Goal: Information Seeking & Learning: Learn about a topic

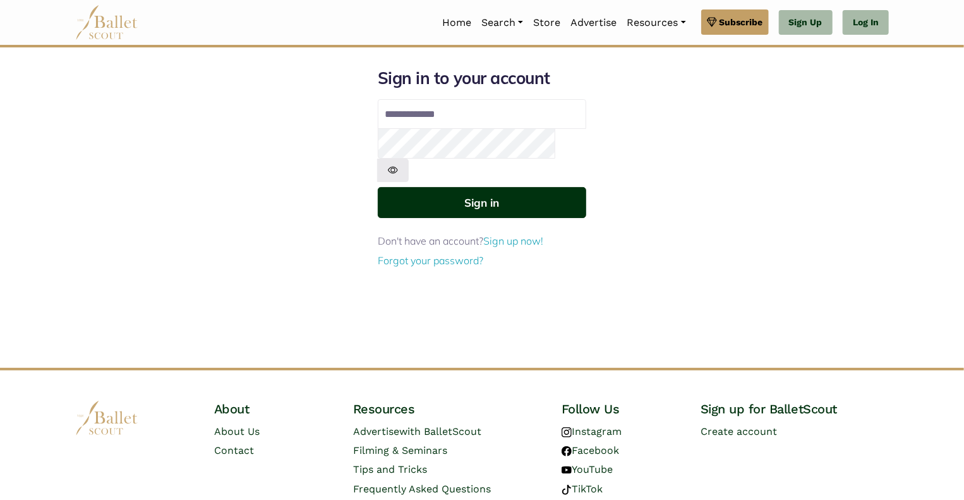
type input "**********"
click at [491, 187] on button "Sign in" at bounding box center [482, 202] width 209 height 31
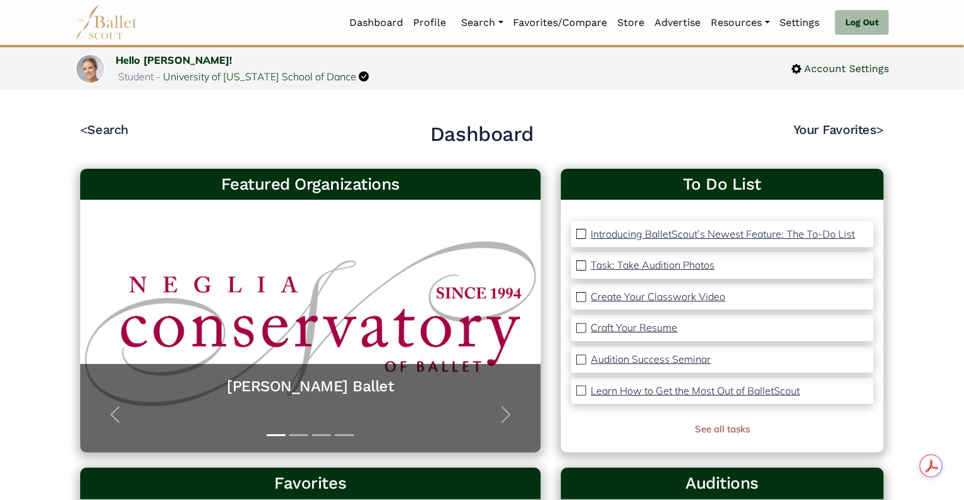
click at [629, 325] on p "Craft Your Resume" at bounding box center [634, 327] width 87 height 13
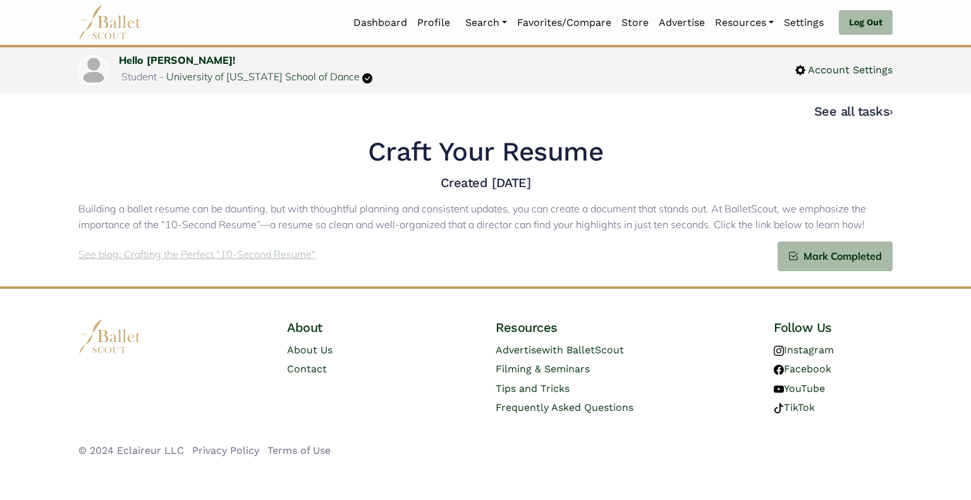
click at [230, 250] on p "See blog: Crafting the Perfect "10-Second Resume"" at bounding box center [196, 254] width 237 height 16
click at [852, 20] on link "Log Out" at bounding box center [865, 22] width 54 height 25
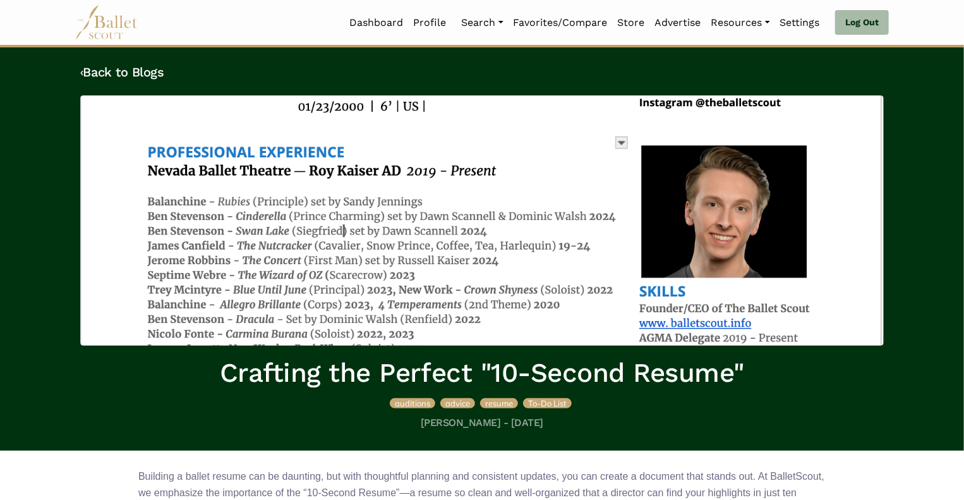
click at [620, 143] on img at bounding box center [482, 220] width 804 height 250
click at [625, 168] on img at bounding box center [482, 220] width 804 height 250
click at [629, 196] on img at bounding box center [482, 220] width 804 height 250
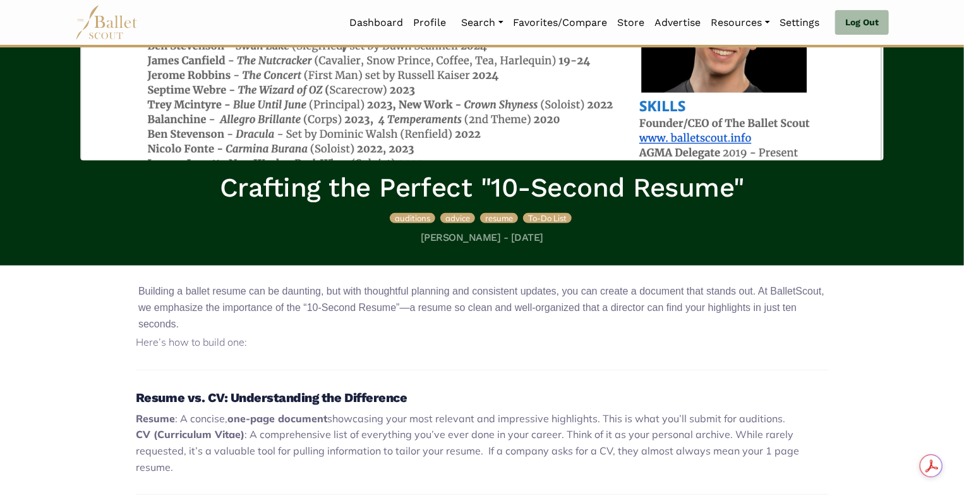
scroll to position [179, 0]
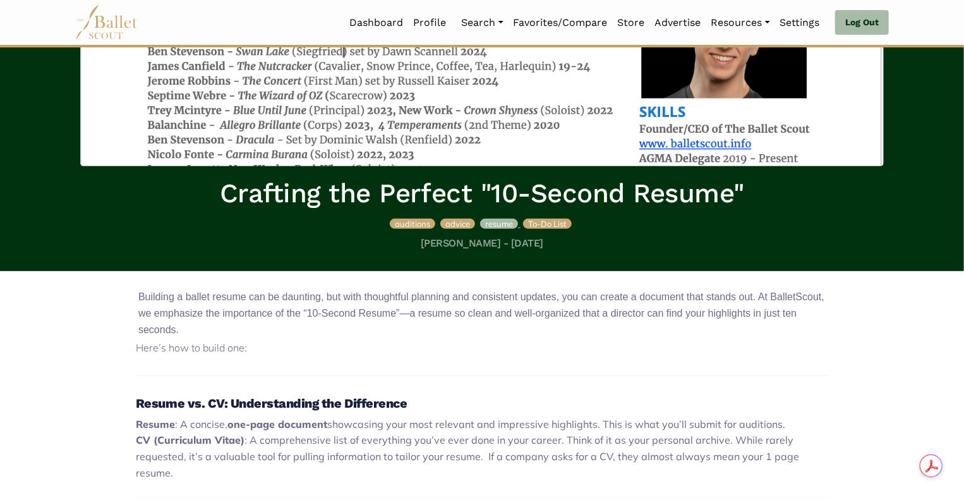
click at [502, 221] on span "resume" at bounding box center [499, 224] width 28 height 10
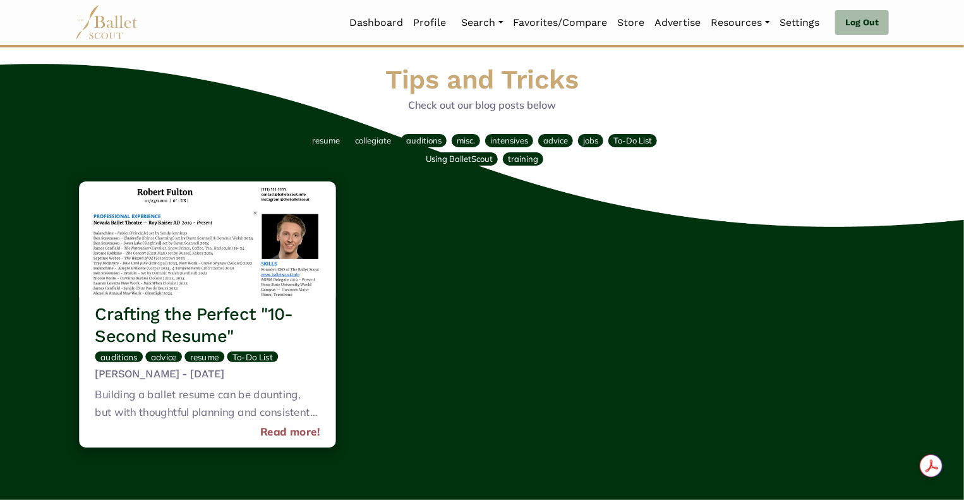
click at [231, 286] on img at bounding box center [207, 239] width 257 height 116
click at [301, 437] on link "Read more!" at bounding box center [290, 432] width 60 height 17
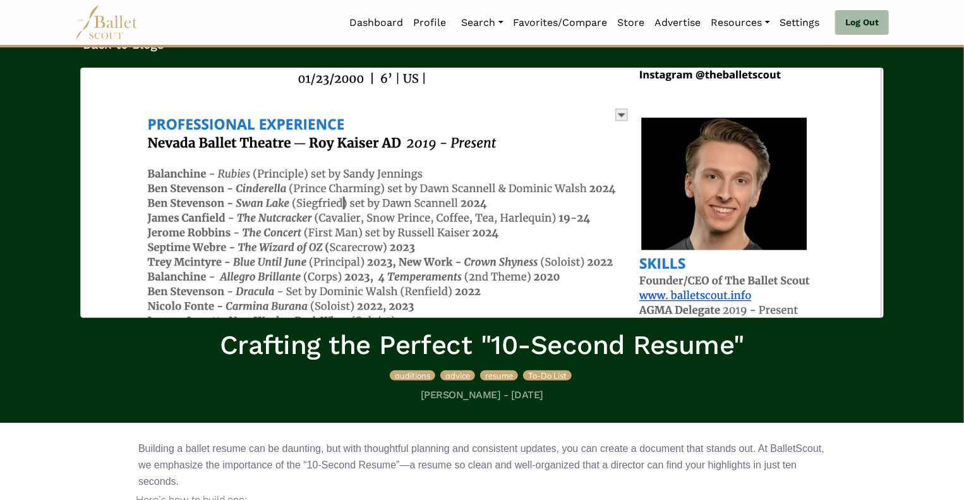
scroll to position [26, 0]
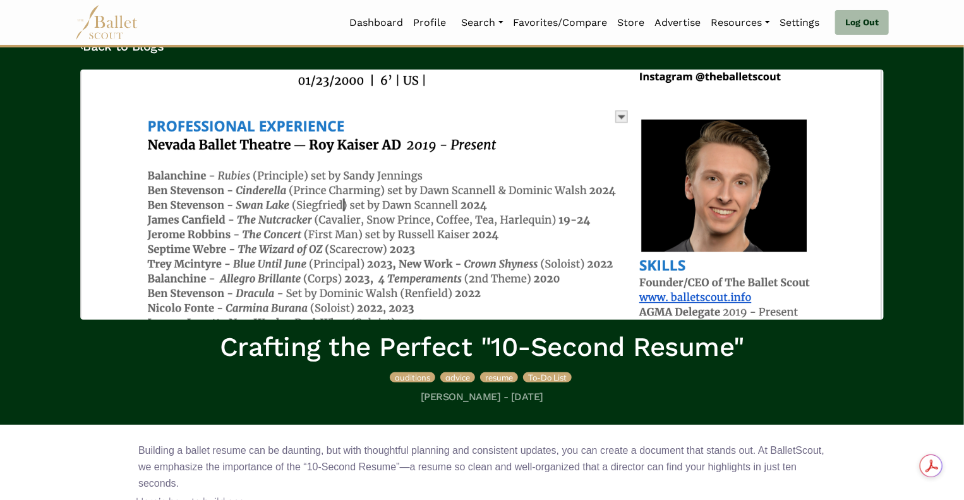
click at [624, 118] on img at bounding box center [482, 195] width 804 height 250
click at [619, 169] on img at bounding box center [482, 195] width 804 height 250
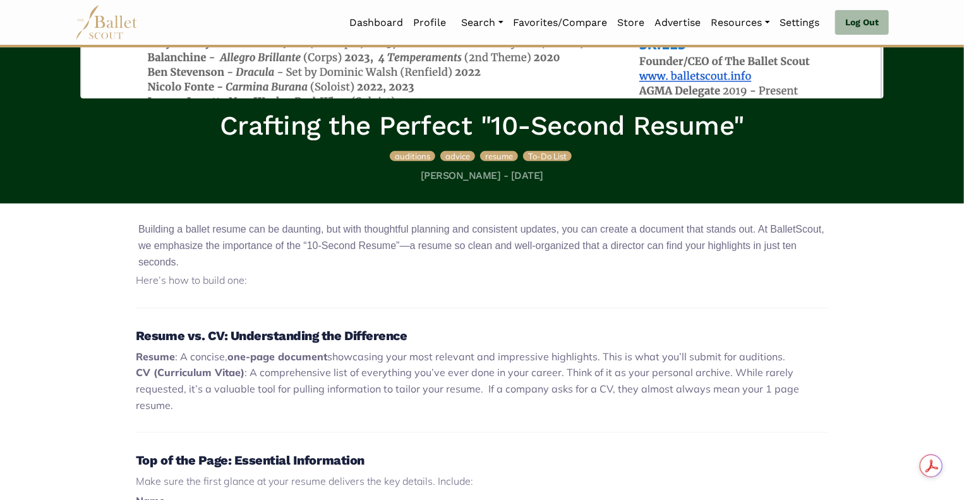
scroll to position [0, 0]
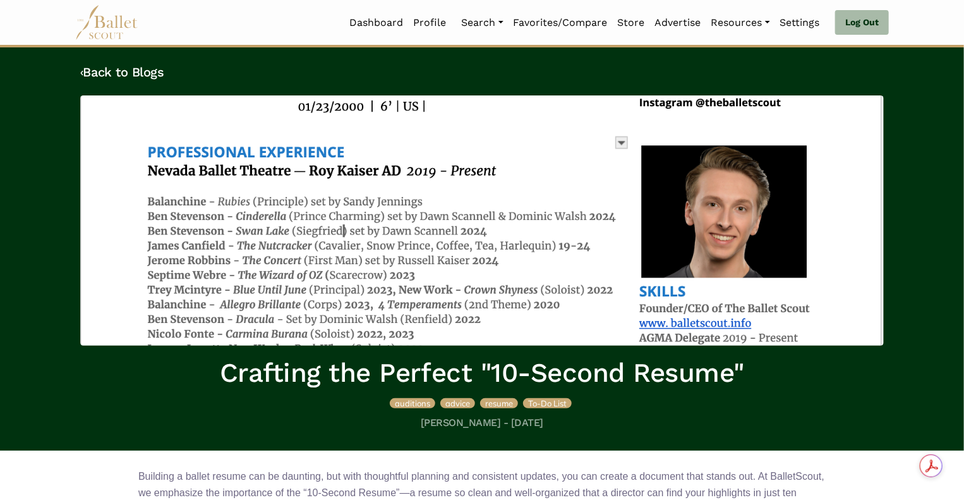
click at [469, 275] on img at bounding box center [482, 220] width 804 height 250
click at [714, 324] on img at bounding box center [482, 220] width 804 height 250
click at [109, 28] on img at bounding box center [106, 22] width 63 height 35
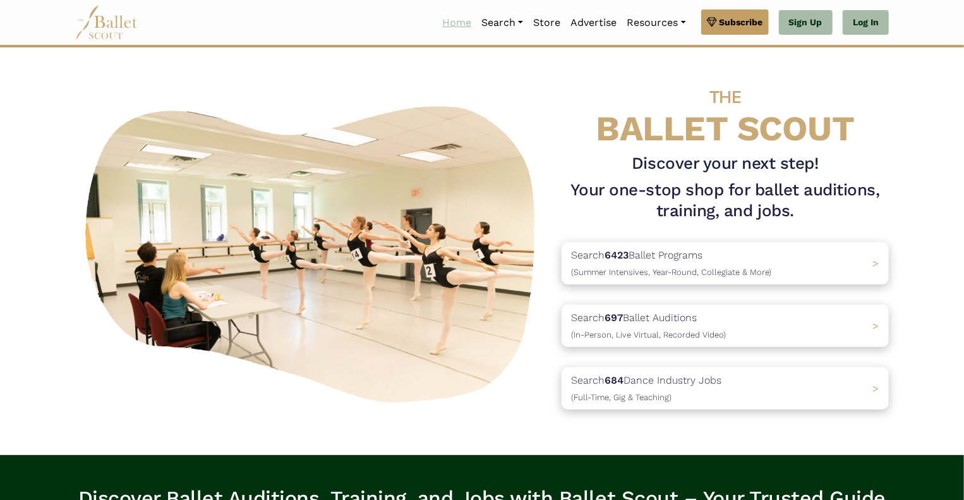
click at [442, 28] on link "Home" at bounding box center [456, 22] width 39 height 27
click at [447, 26] on link "Home" at bounding box center [456, 22] width 39 height 27
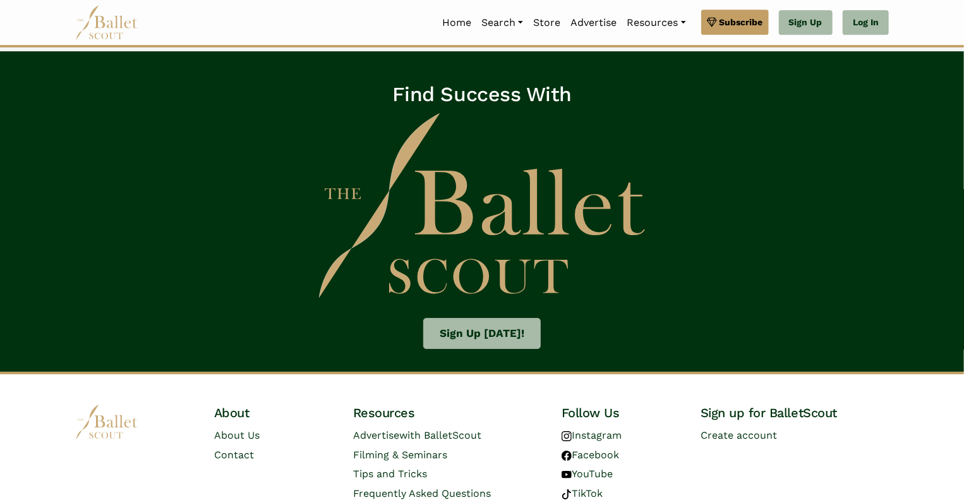
scroll to position [1954, 0]
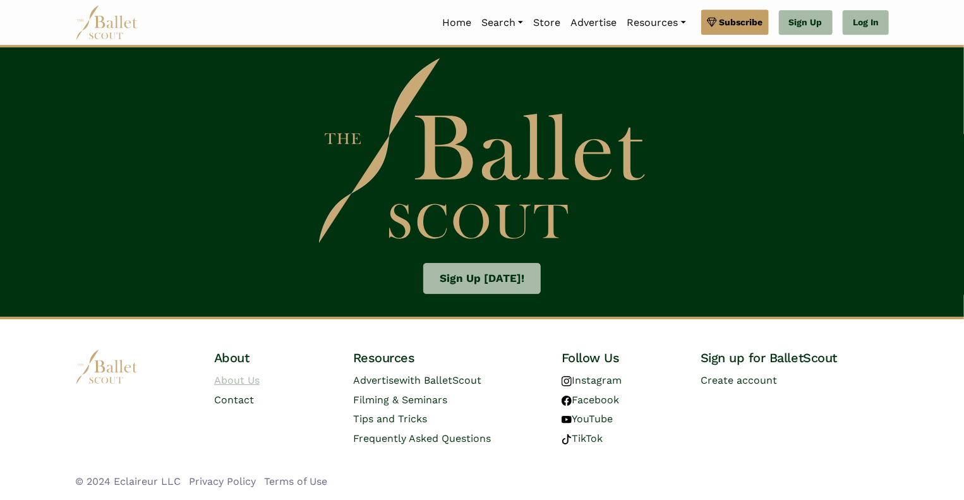
click at [233, 380] on link "About Us" at bounding box center [236, 380] width 45 height 12
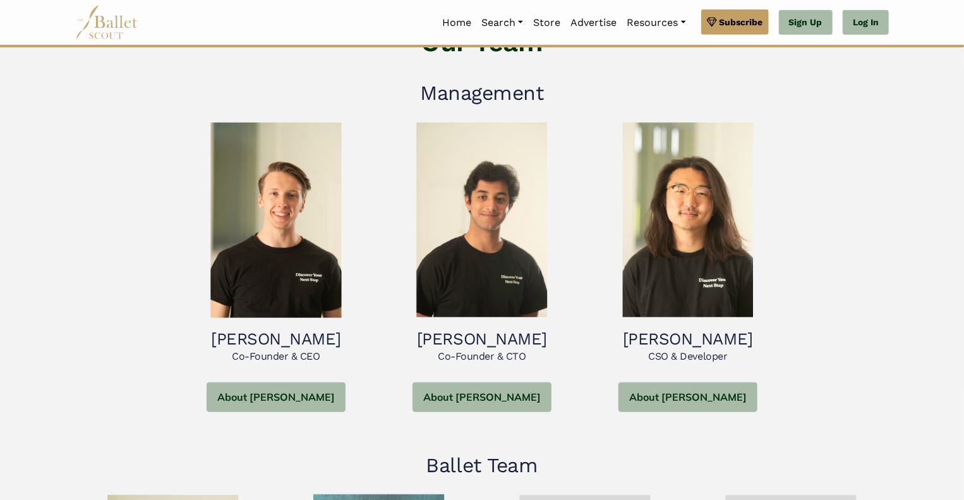
scroll to position [492, 0]
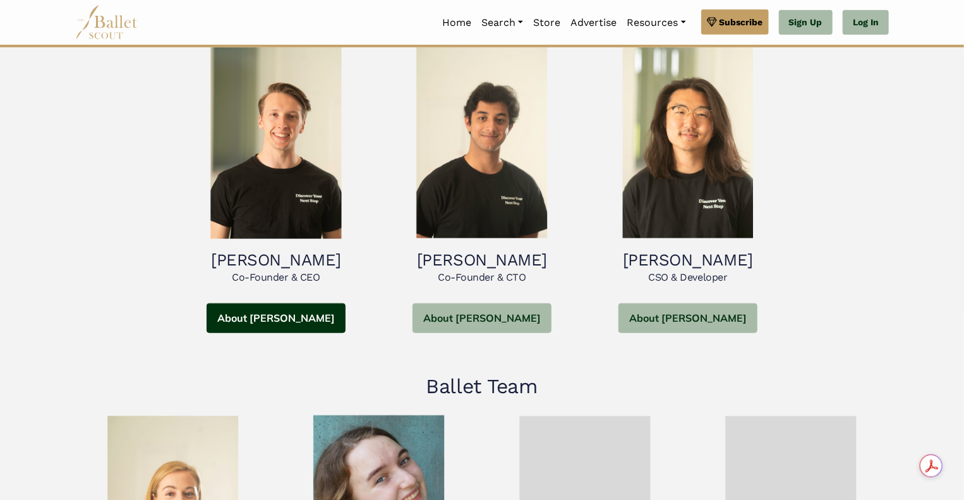
click at [265, 313] on button "About [PERSON_NAME]" at bounding box center [276, 318] width 139 height 30
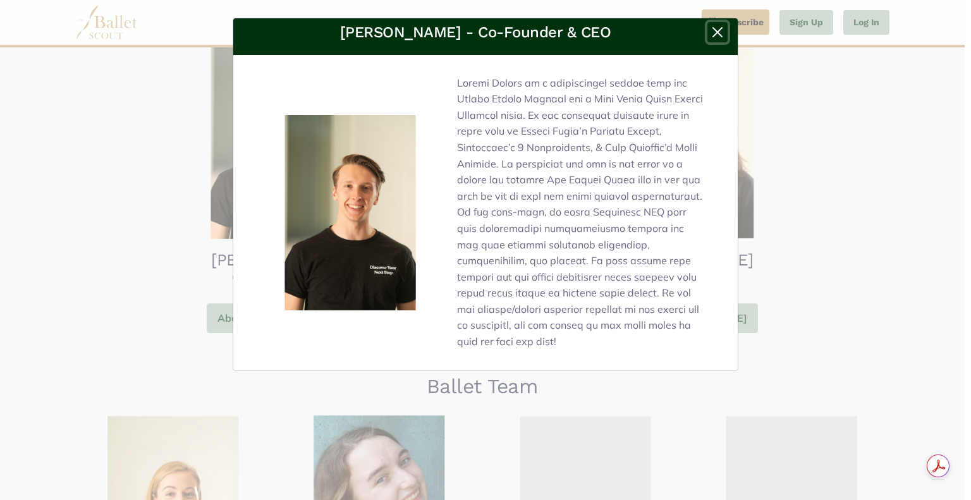
click at [718, 33] on button "Close" at bounding box center [717, 32] width 20 height 20
